Goal: Task Accomplishment & Management: Complete application form

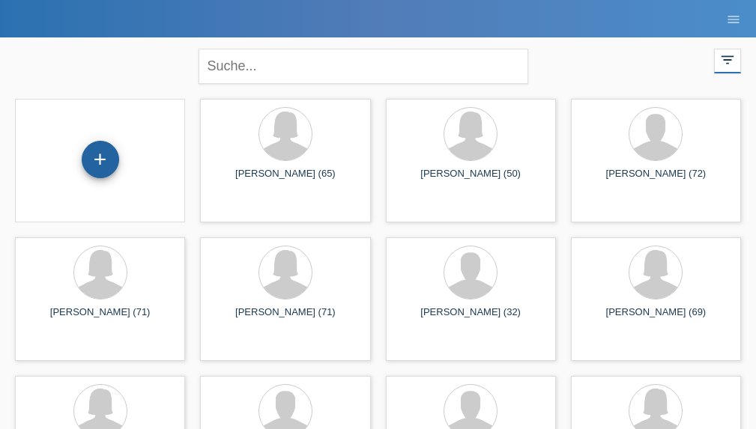
click at [100, 164] on div "+" at bounding box center [100, 159] width 36 height 25
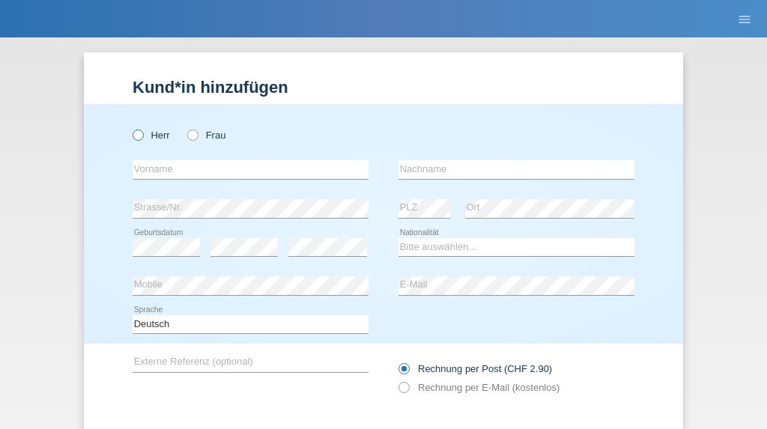
click at [130, 127] on icon at bounding box center [130, 127] width 0 height 0
click at [135, 137] on input "Herr" at bounding box center [138, 135] width 10 height 10
radio input "true"
click at [173, 167] on input "text" at bounding box center [251, 169] width 236 height 19
type input "[PERSON_NAME]"
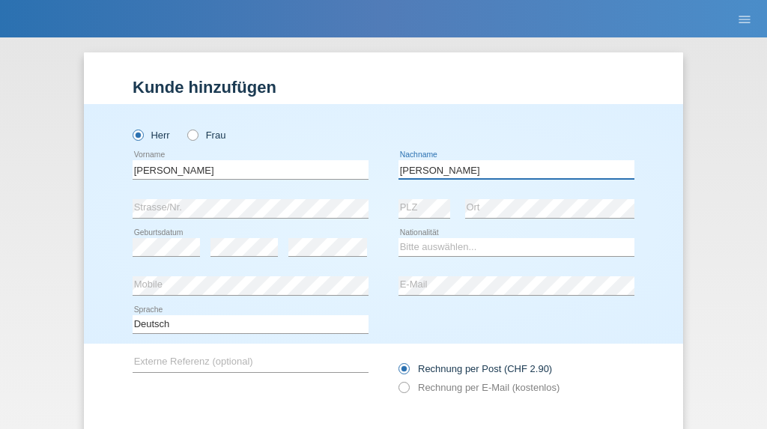
type input "[PERSON_NAME]"
click at [437, 243] on select "Bitte auswählen... Schweiz Deutschland Liechtenstein Österreich ------------ Af…" at bounding box center [516, 247] width 236 height 18
select select "CH"
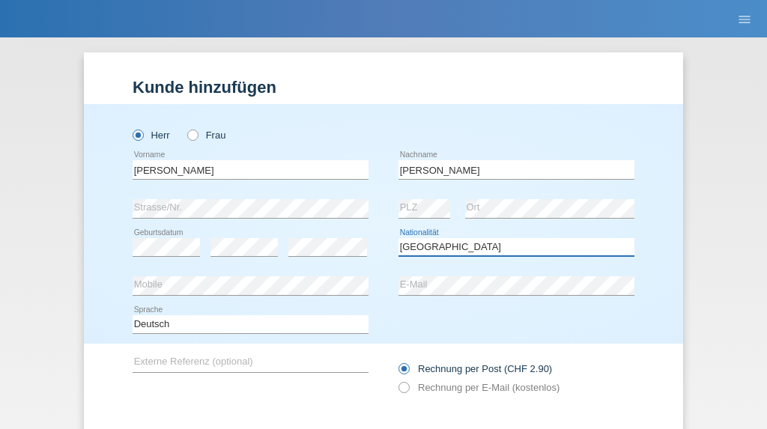
click at [398, 238] on select "Bitte auswählen... Schweiz Deutschland Liechtenstein Österreich ------------ Af…" at bounding box center [516, 247] width 236 height 18
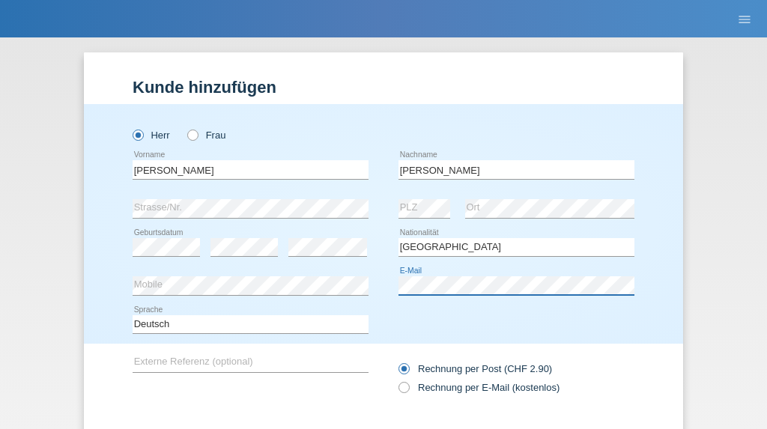
scroll to position [75, 0]
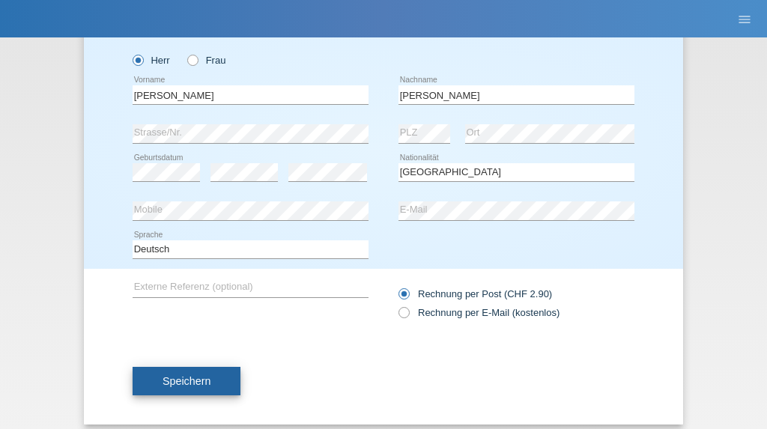
drag, startPoint x: 181, startPoint y: 380, endPoint x: 323, endPoint y: 408, distance: 144.2
click at [181, 381] on span "Speichern" at bounding box center [186, 381] width 48 height 12
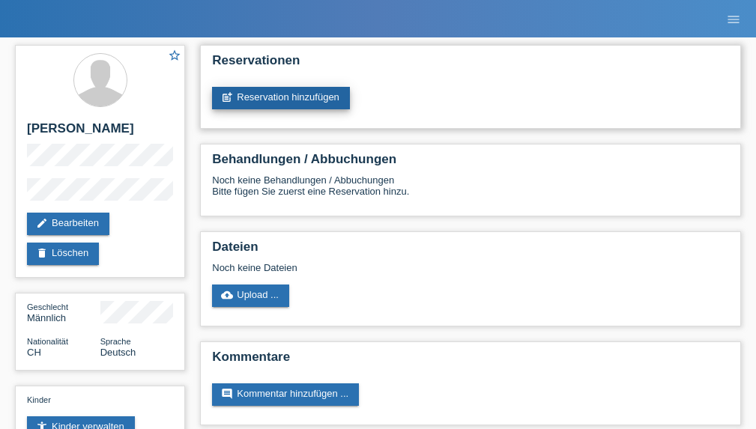
click at [324, 100] on link "post_add Reservation hinzufügen" at bounding box center [281, 98] width 138 height 22
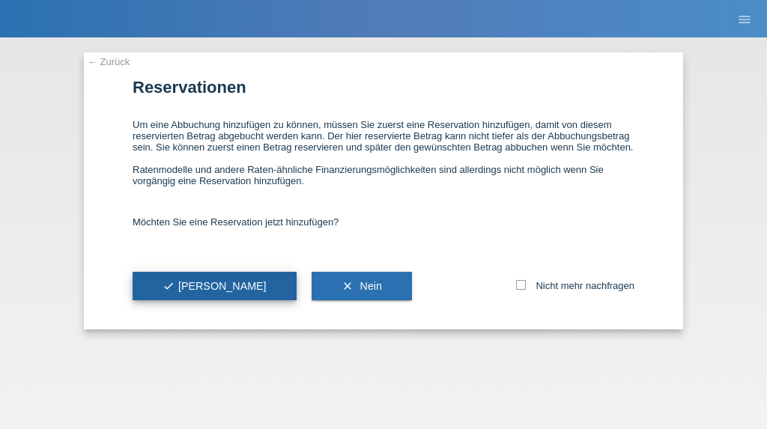
click at [174, 279] on button "check Ja" at bounding box center [215, 286] width 164 height 28
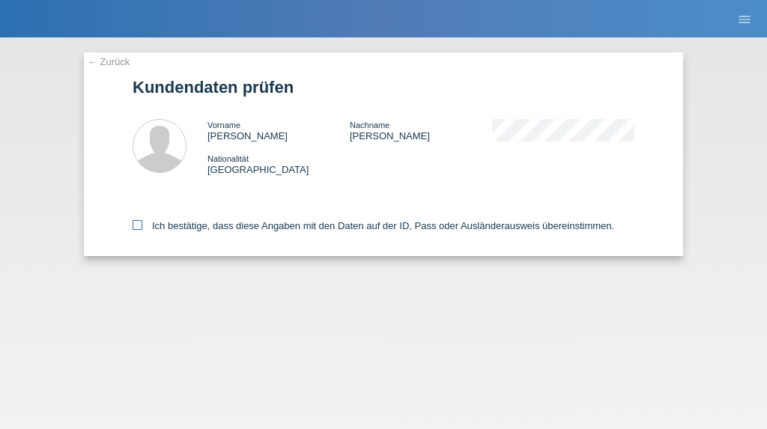
click at [134, 225] on icon at bounding box center [138, 225] width 10 height 10
click at [134, 225] on input "Ich bestätige, dass diese Angaben mit den Daten auf der ID, Pass oder Ausländer…" at bounding box center [138, 225] width 10 height 10
checkbox input "true"
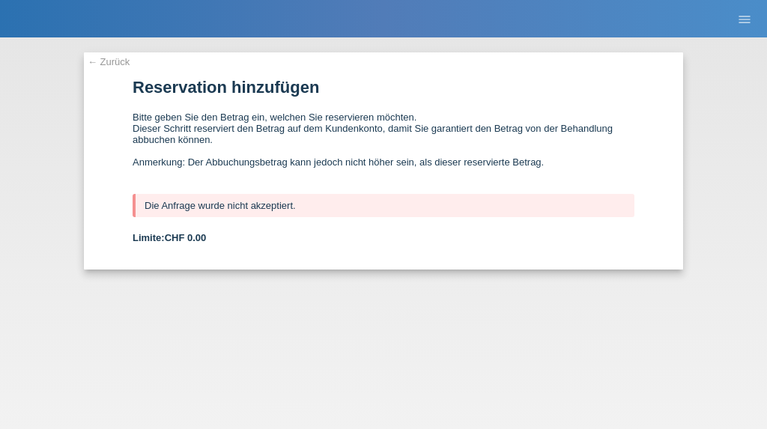
click at [111, 60] on link "← Zurück" at bounding box center [109, 61] width 42 height 11
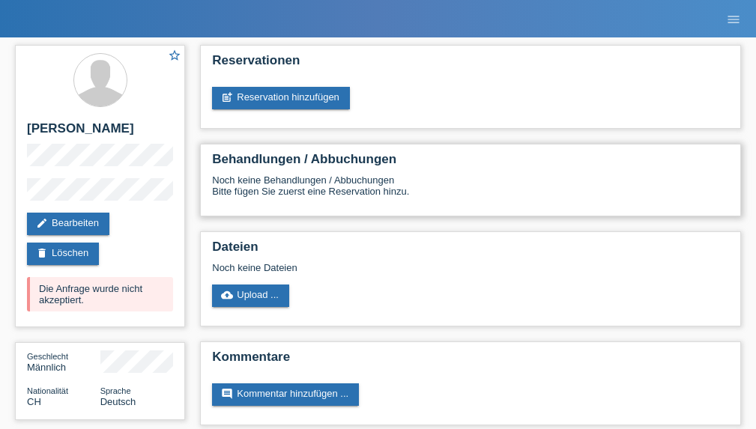
scroll to position [75, 0]
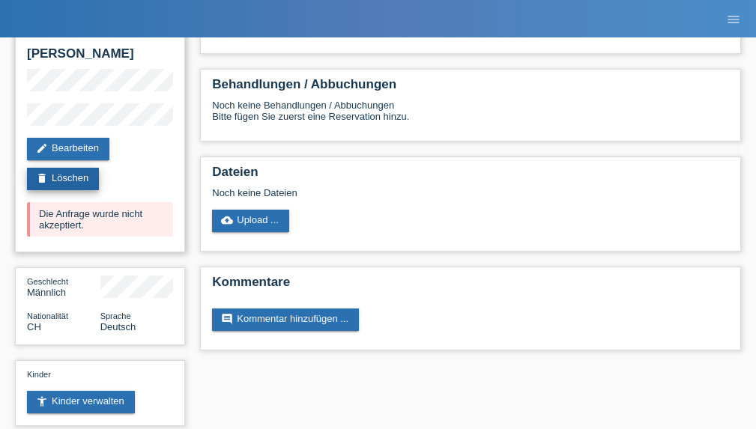
click at [79, 180] on link "delete Löschen" at bounding box center [63, 179] width 72 height 22
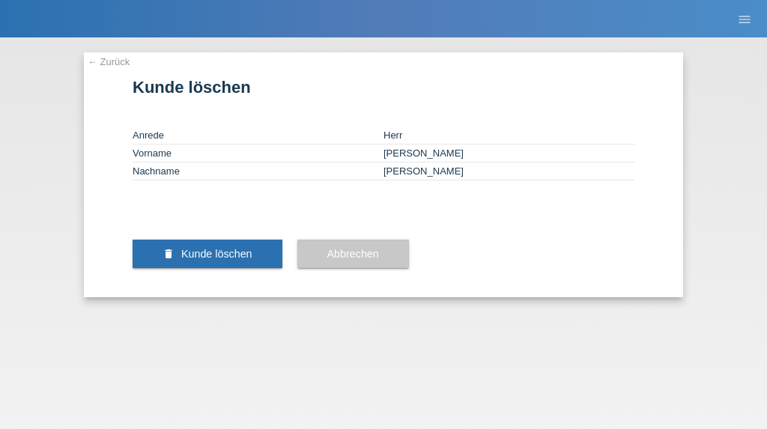
click at [115, 64] on link "← Zurück" at bounding box center [109, 61] width 42 height 11
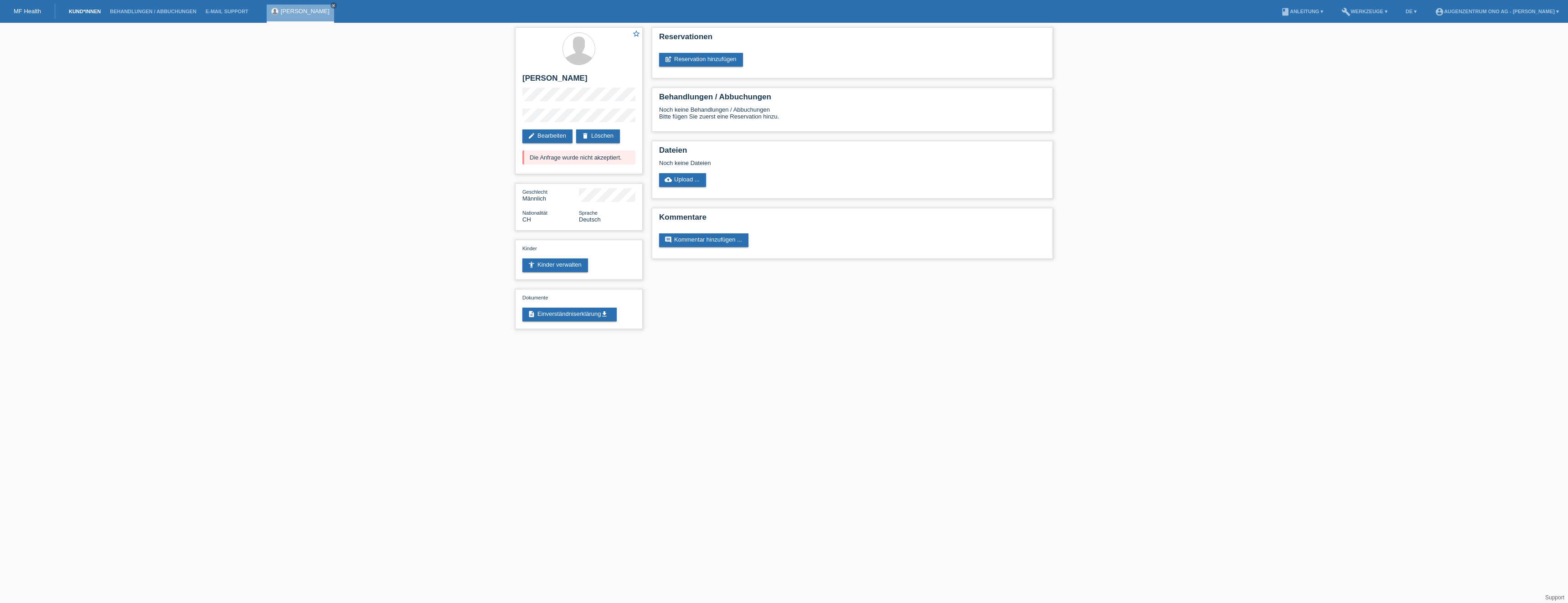
click at [82, 10] on link "Kund*innen" at bounding box center [85, 11] width 41 height 5
